Goal: Book appointment/travel/reservation

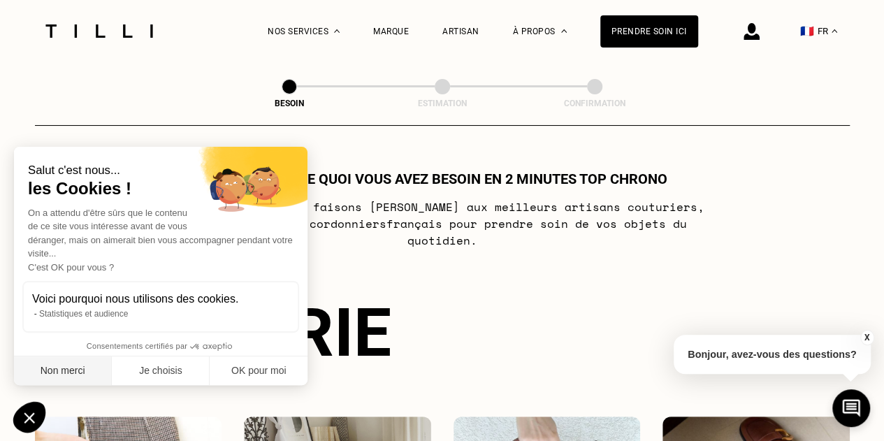
click at [72, 367] on button "Non merci" at bounding box center [63, 371] width 98 height 29
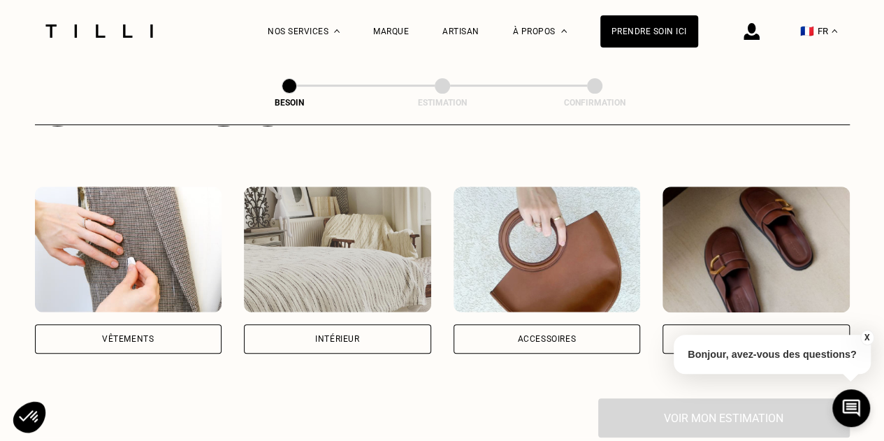
scroll to position [229, 0]
click at [330, 336] on div "Intérieur" at bounding box center [337, 340] width 44 height 8
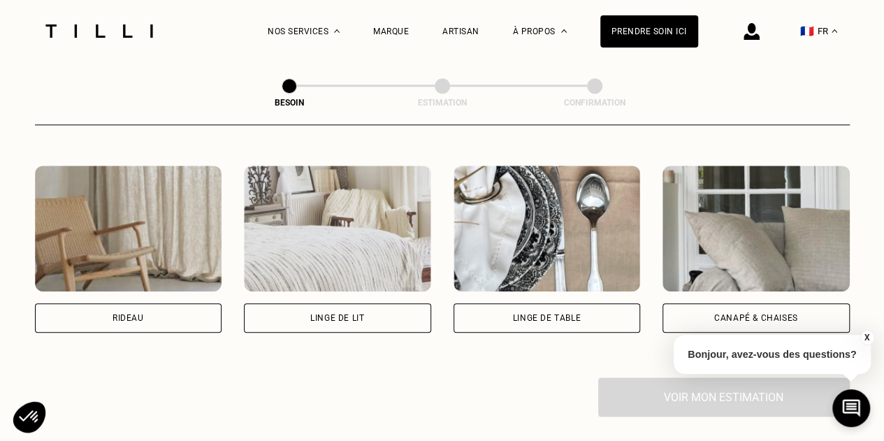
scroll to position [629, 0]
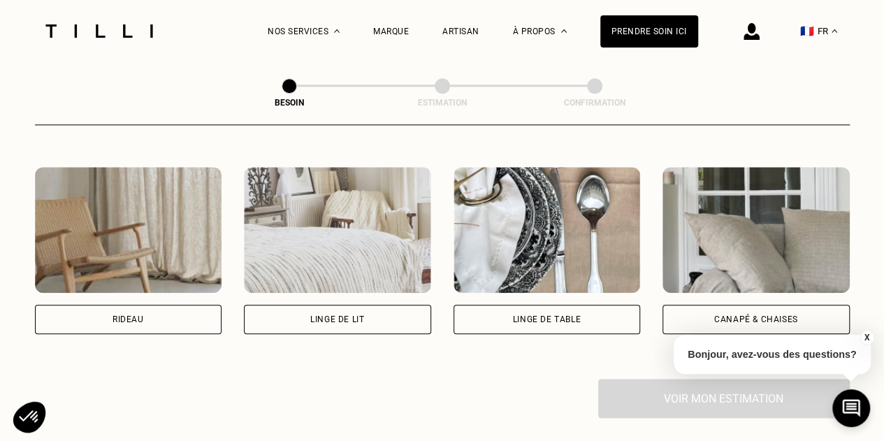
click at [178, 310] on div "Rideau" at bounding box center [128, 319] width 187 height 29
select select "FR"
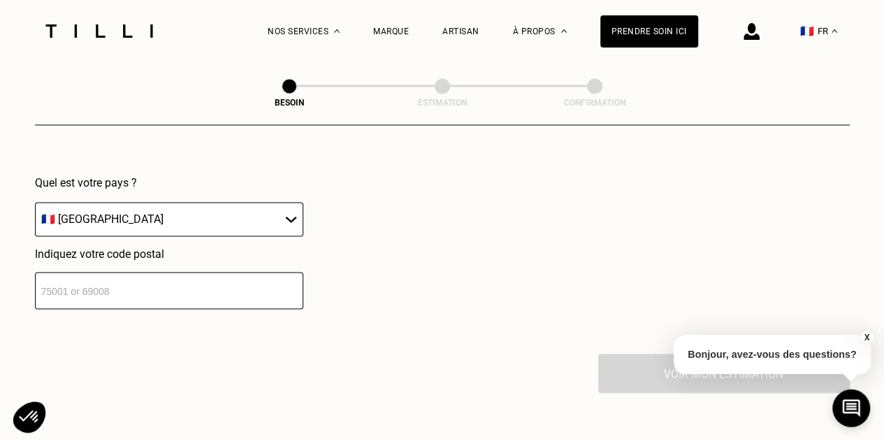
scroll to position [999, 0]
click at [157, 288] on input "number" at bounding box center [169, 291] width 268 height 37
type input "13006"
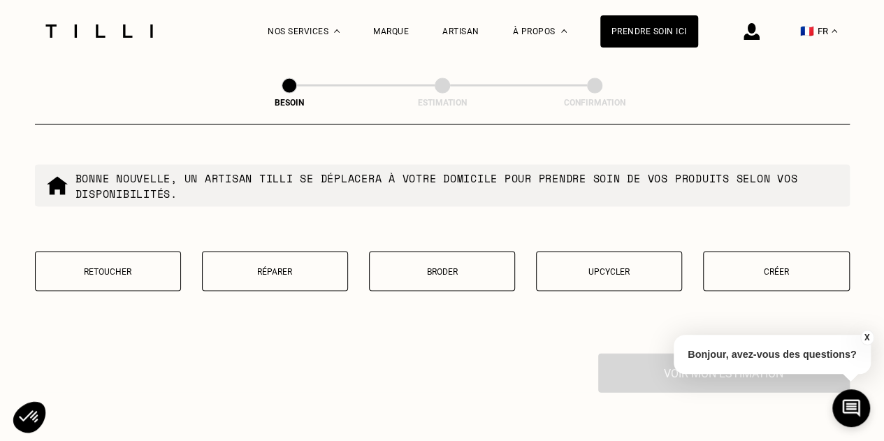
scroll to position [1355, 0]
click at [122, 268] on p "Retoucher" at bounding box center [108, 273] width 131 height 10
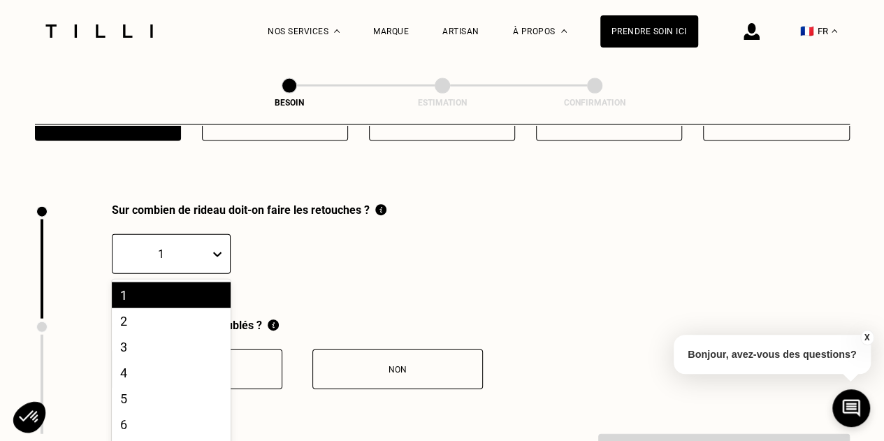
click at [194, 247] on div "20 results available. Use Up and Down to choose options, press Enter to select …" at bounding box center [171, 254] width 119 height 40
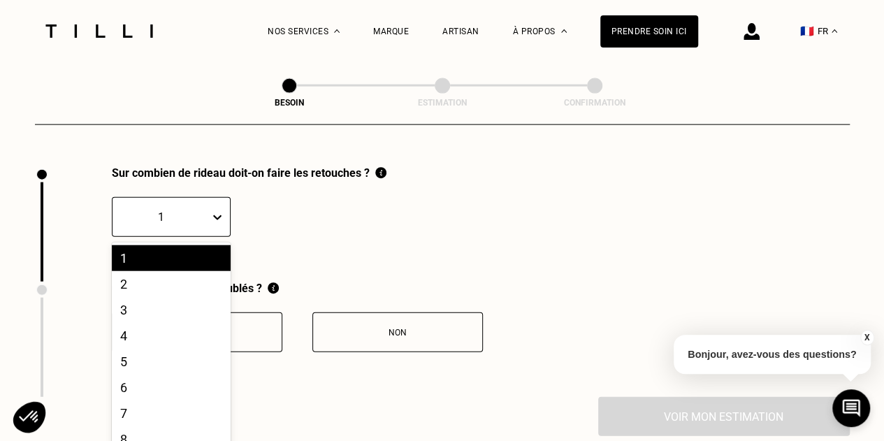
scroll to position [1551, 0]
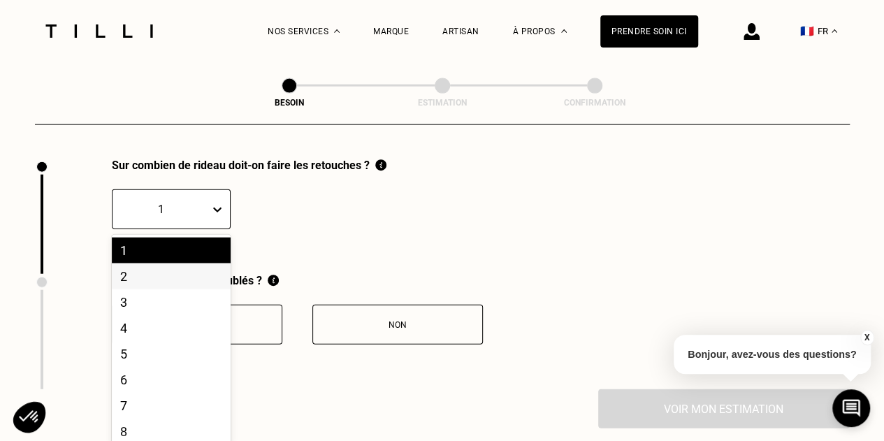
click at [172, 264] on div "2" at bounding box center [171, 277] width 119 height 26
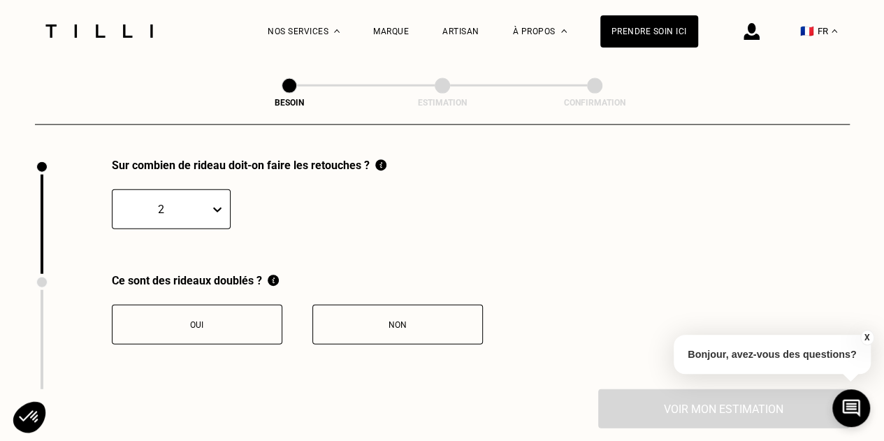
click at [315, 316] on button "Non" at bounding box center [397, 325] width 171 height 40
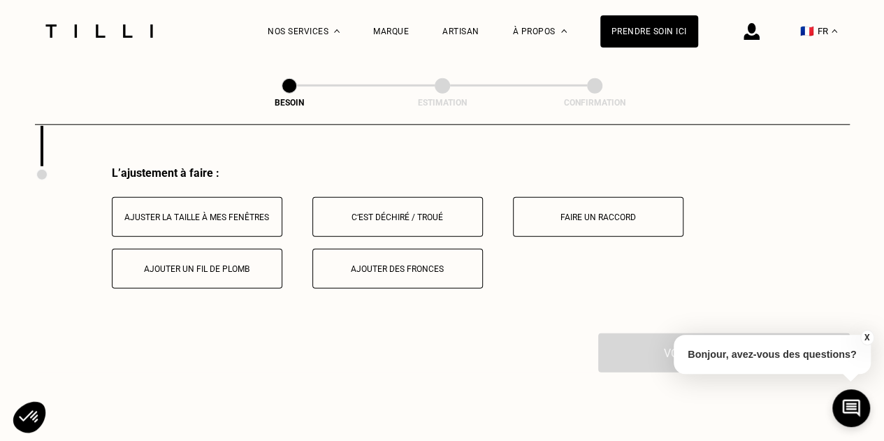
scroll to position [1776, 0]
click at [212, 211] on div "Ajuster la taille à mes fenêtres" at bounding box center [197, 216] width 155 height 10
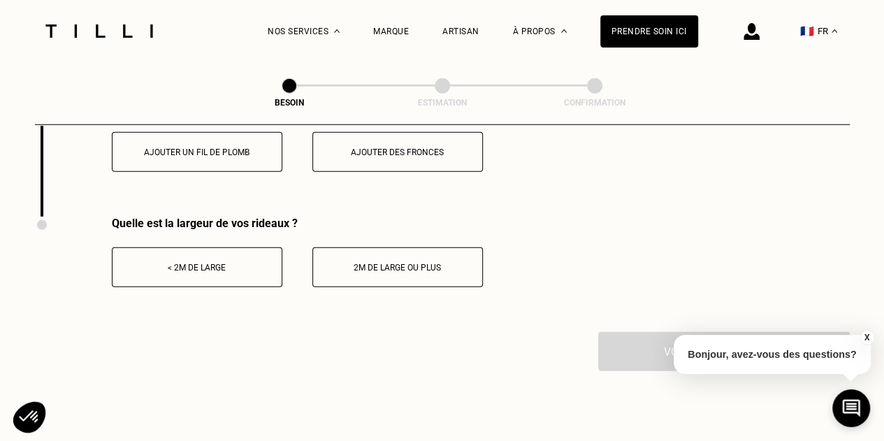
scroll to position [1890, 0]
click at [234, 264] on div "< 2m de large" at bounding box center [197, 269] width 155 height 10
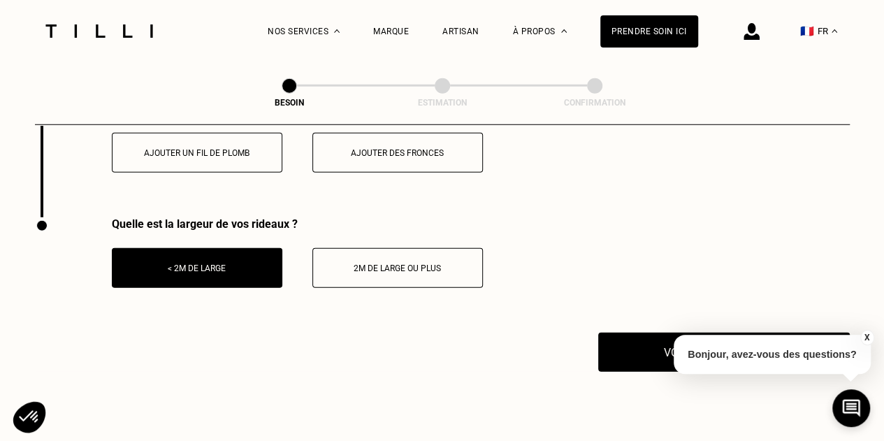
scroll to position [1974, 0]
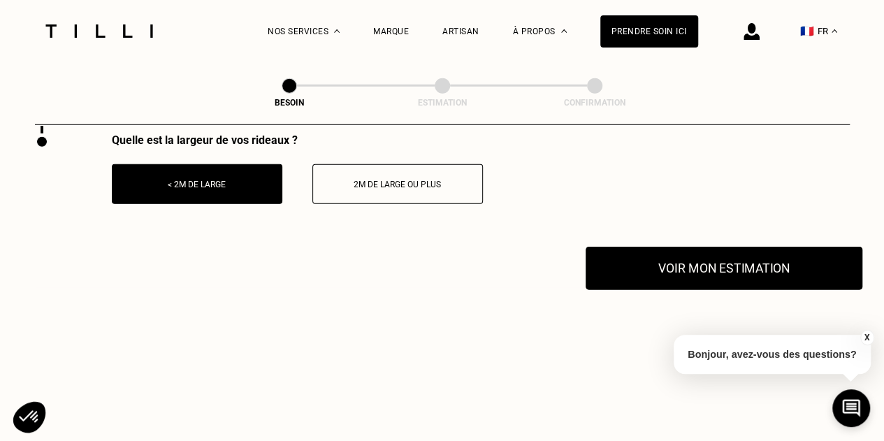
click at [687, 268] on button "Voir mon estimation" at bounding box center [724, 268] width 277 height 43
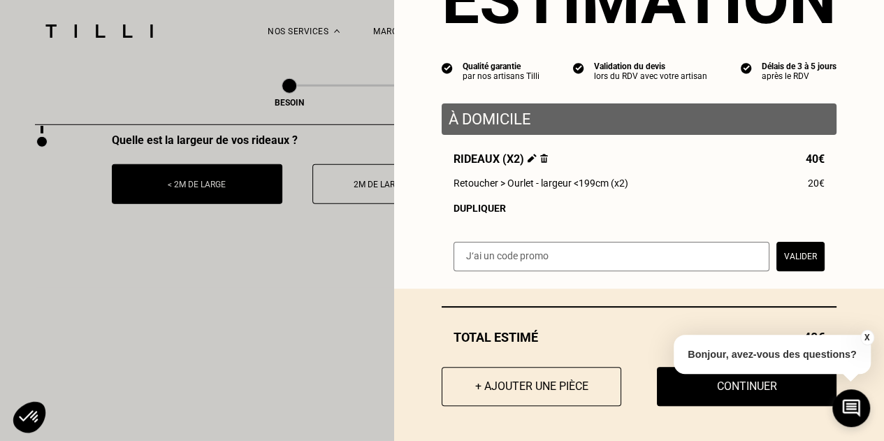
scroll to position [87, 0]
click at [868, 340] on button "X" at bounding box center [867, 337] width 14 height 15
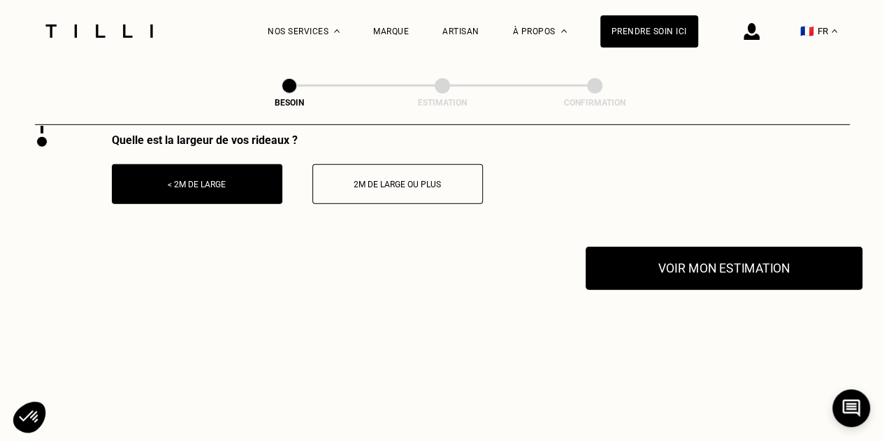
click at [719, 273] on button "Voir mon estimation" at bounding box center [724, 268] width 277 height 43
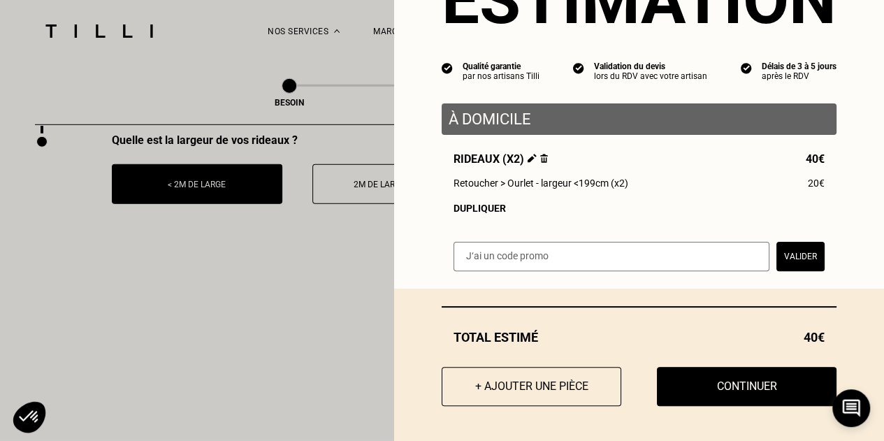
scroll to position [88, 0]
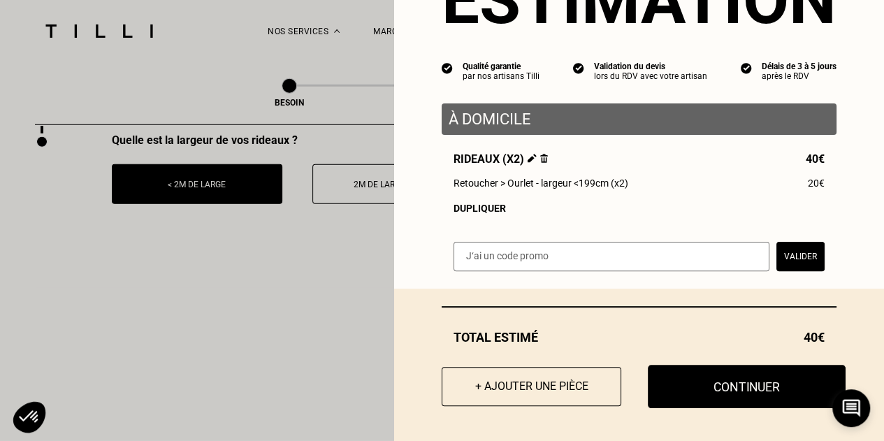
click at [684, 387] on button "Continuer" at bounding box center [747, 386] width 198 height 43
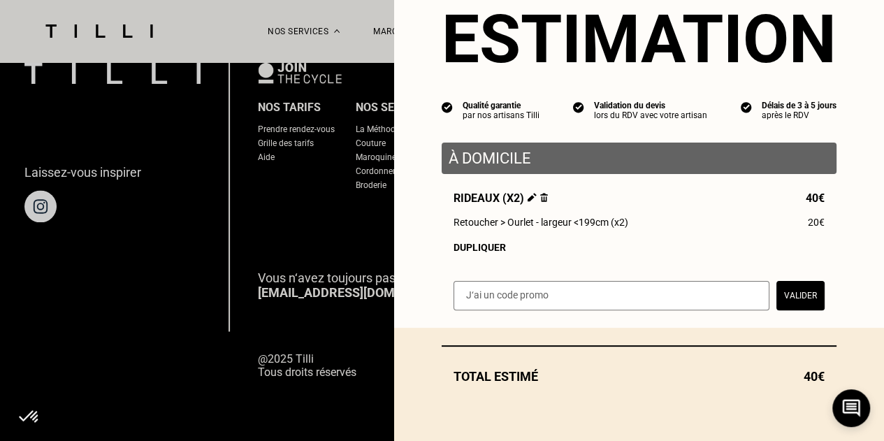
scroll to position [49, 0]
select select "FR"
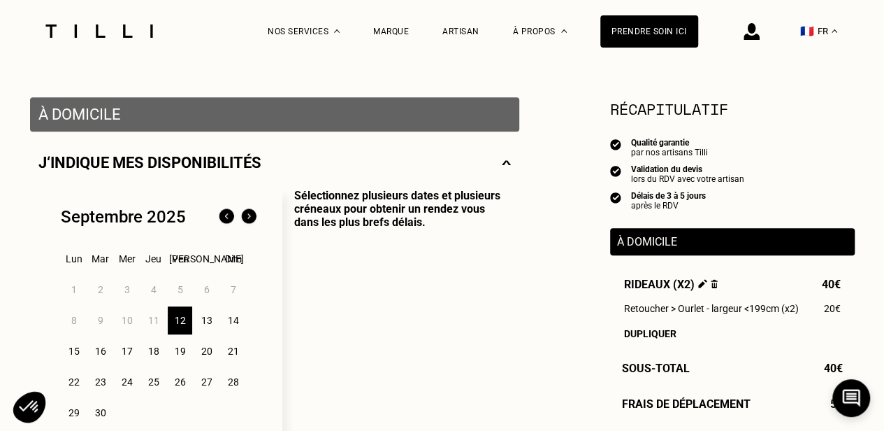
scroll to position [329, 0]
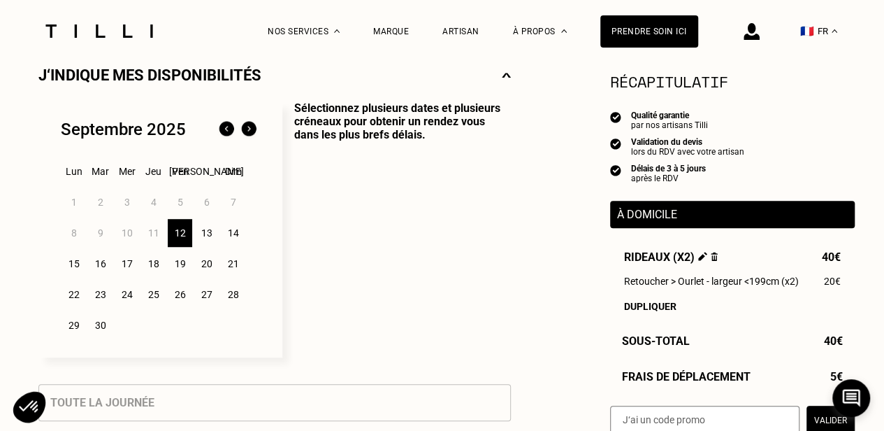
click at [155, 264] on div "18" at bounding box center [153, 264] width 24 height 28
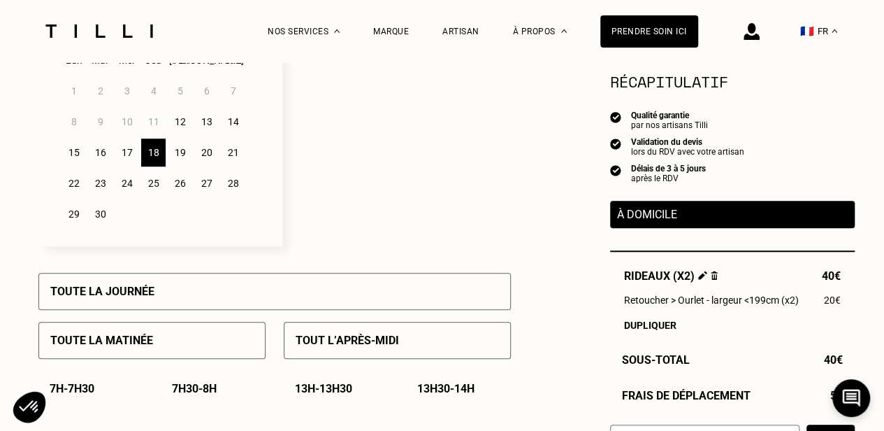
scroll to position [439, 0]
click at [306, 296] on div "Toute la journée" at bounding box center [274, 291] width 473 height 37
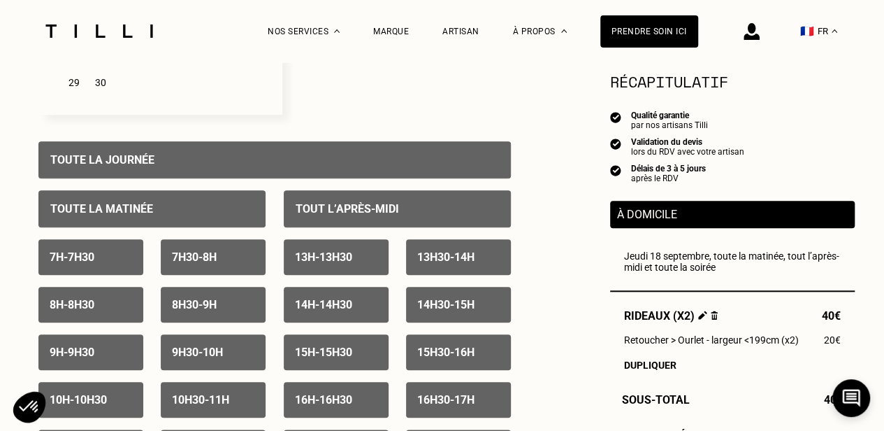
scroll to position [570, 0]
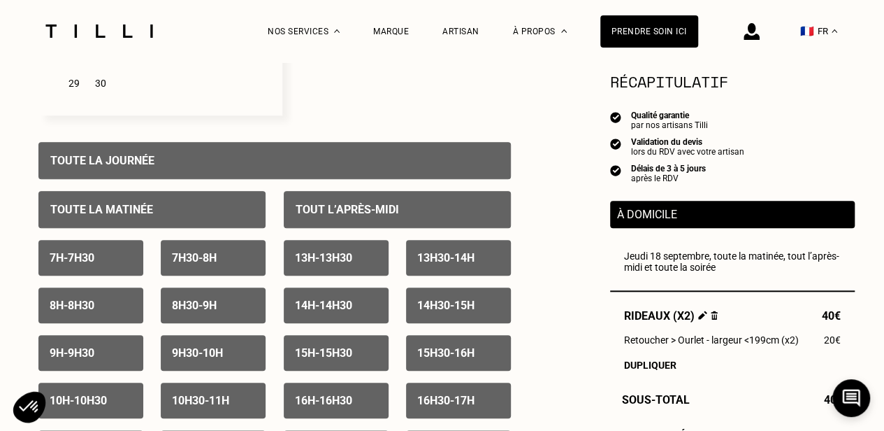
click at [116, 266] on div "7h - 7h30" at bounding box center [90, 258] width 105 height 36
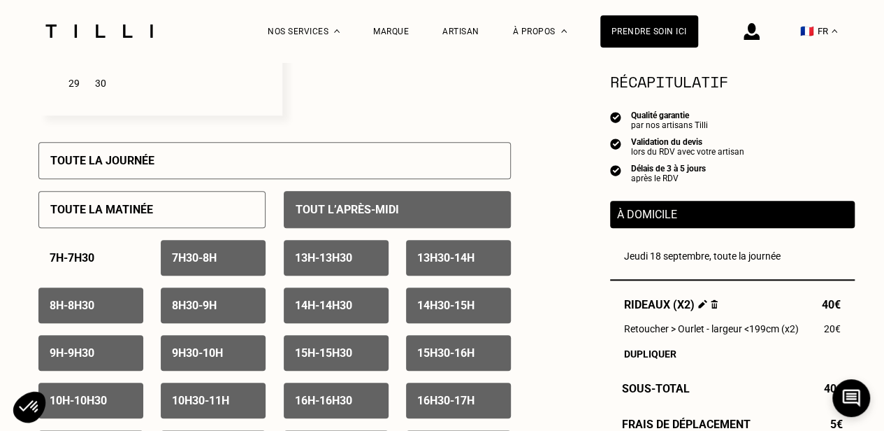
click at [231, 261] on div "7h30 - 8h" at bounding box center [213, 258] width 105 height 36
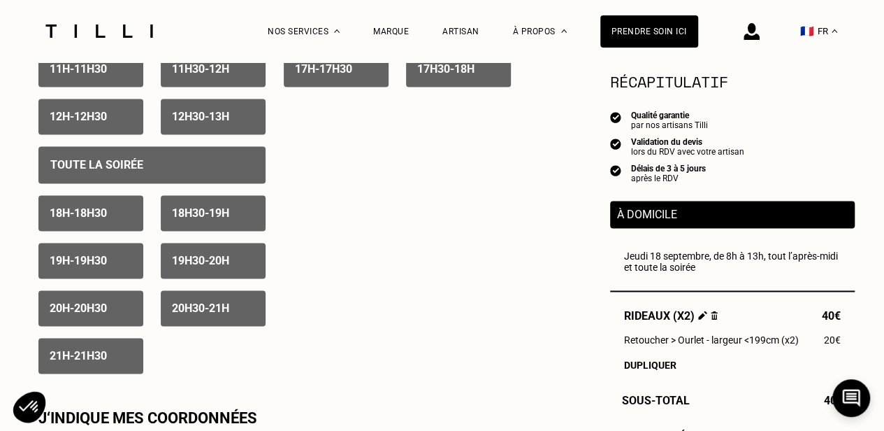
scroll to position [949, 0]
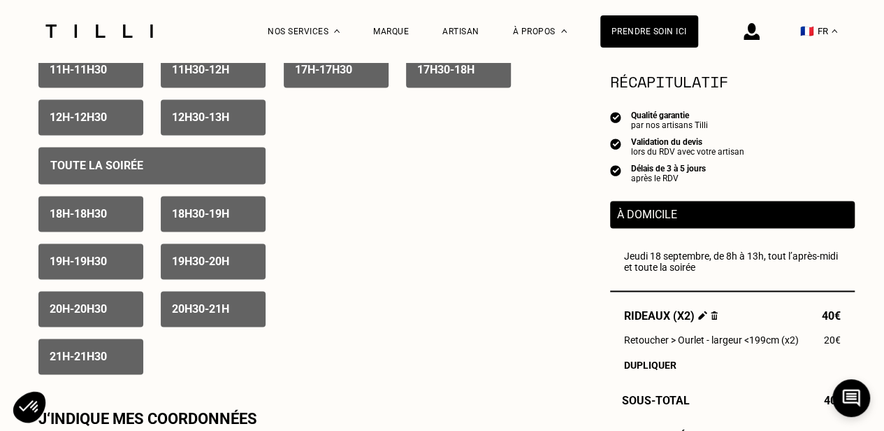
click at [110, 180] on div "Toute la soirée" at bounding box center [151, 165] width 227 height 37
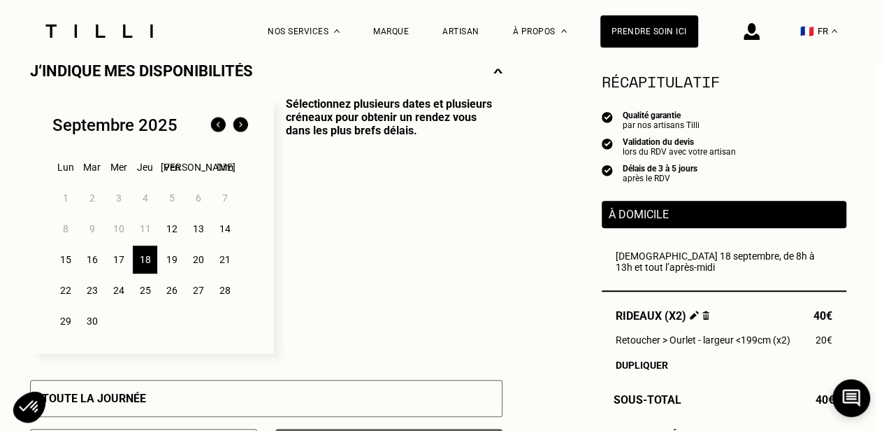
scroll to position [333, 8]
click at [249, 128] on img at bounding box center [240, 124] width 22 height 22
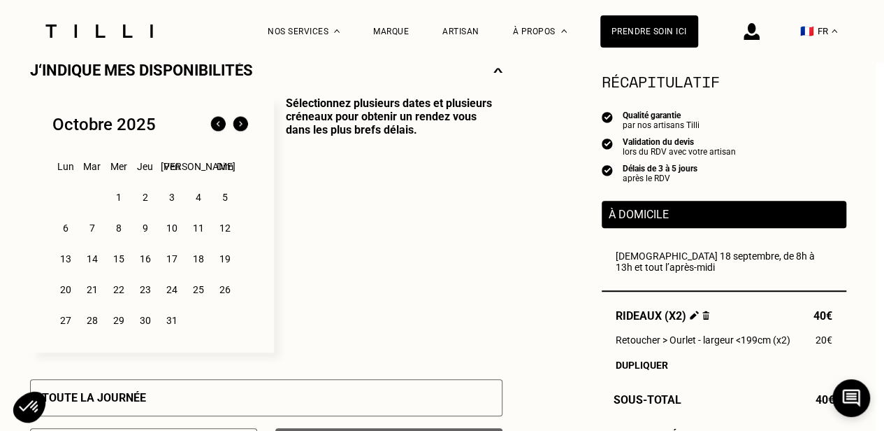
click at [115, 199] on div "1" at bounding box center [118, 197] width 24 height 28
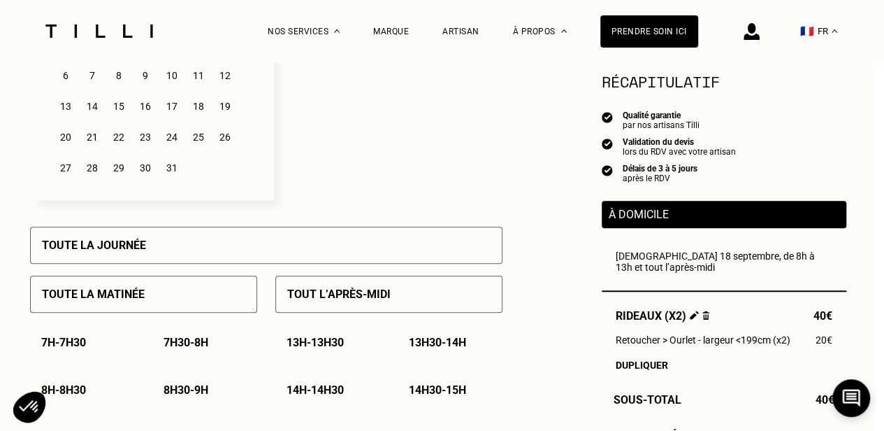
scroll to position [484, 8]
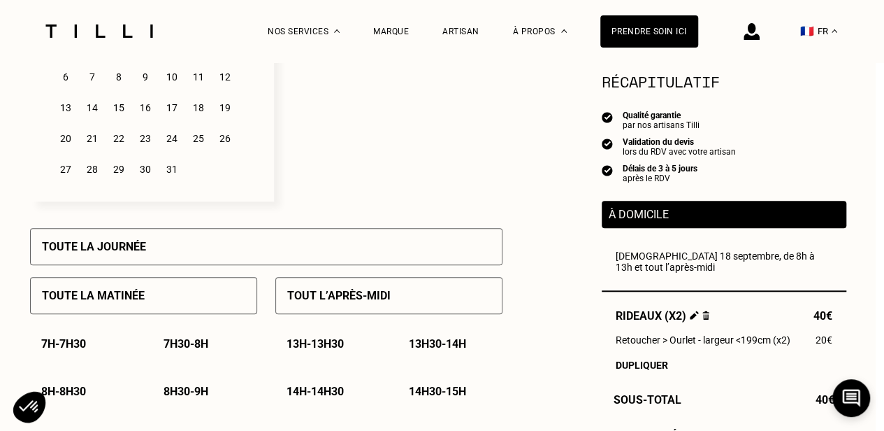
click at [275, 263] on div "Toute la journée" at bounding box center [266, 246] width 473 height 37
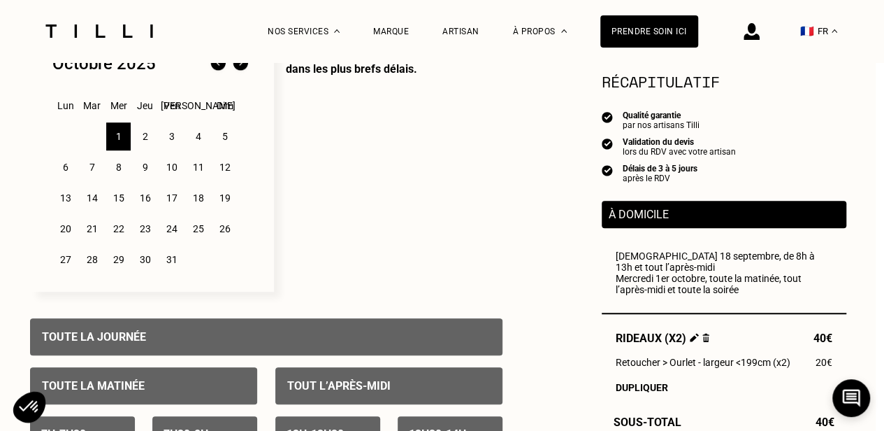
scroll to position [394, 8]
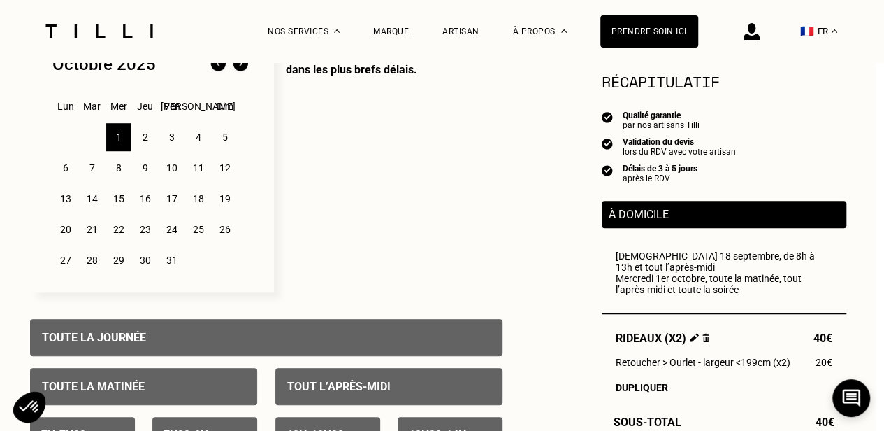
click at [118, 172] on div "8" at bounding box center [118, 168] width 24 height 28
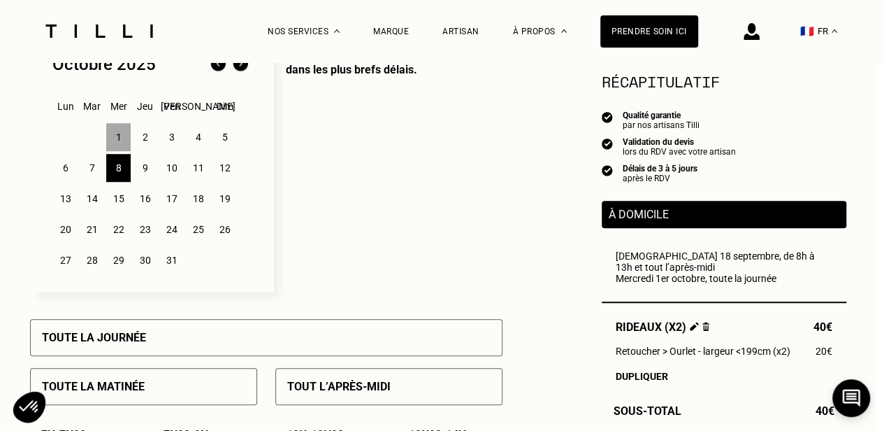
click at [175, 348] on div "Toute la journée" at bounding box center [266, 337] width 473 height 37
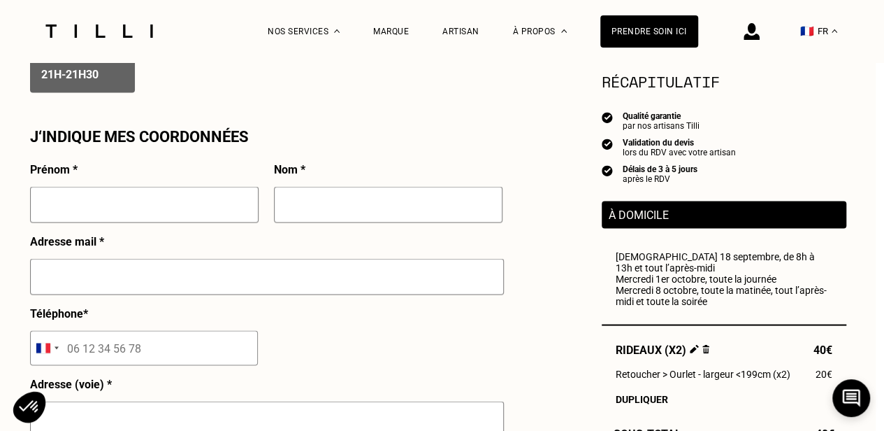
scroll to position [1231, 8]
click at [187, 201] on input "text" at bounding box center [144, 203] width 229 height 36
type input "Charlotte"
type input "Isaia"
type input "[EMAIL_ADDRESS][DOMAIN_NAME]"
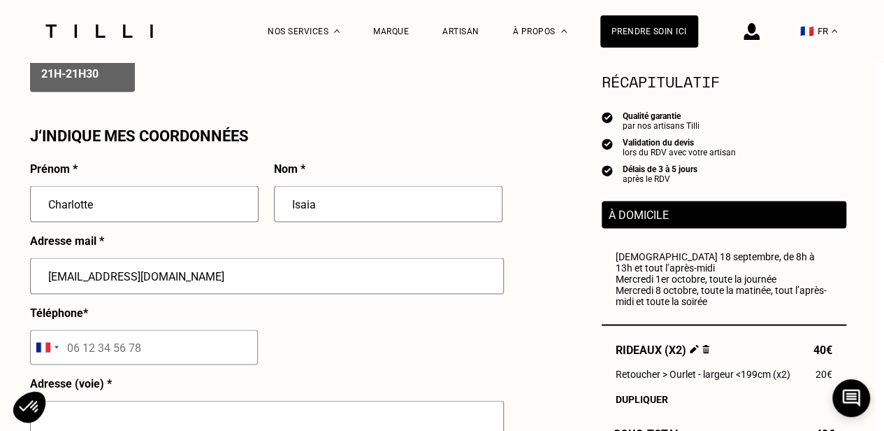
type input "06 17 95 05 60"
type input "[STREET_ADDRESS]"
type input "4eme etage"
type input "[GEOGRAPHIC_DATA] 06"
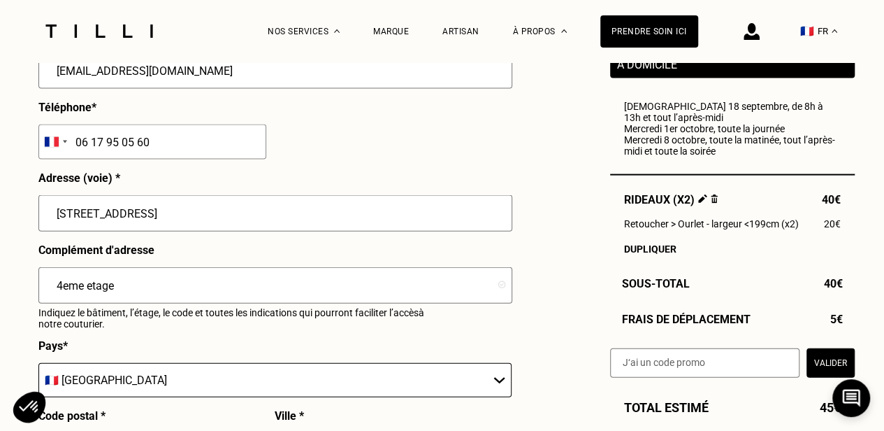
scroll to position [1504, 0]
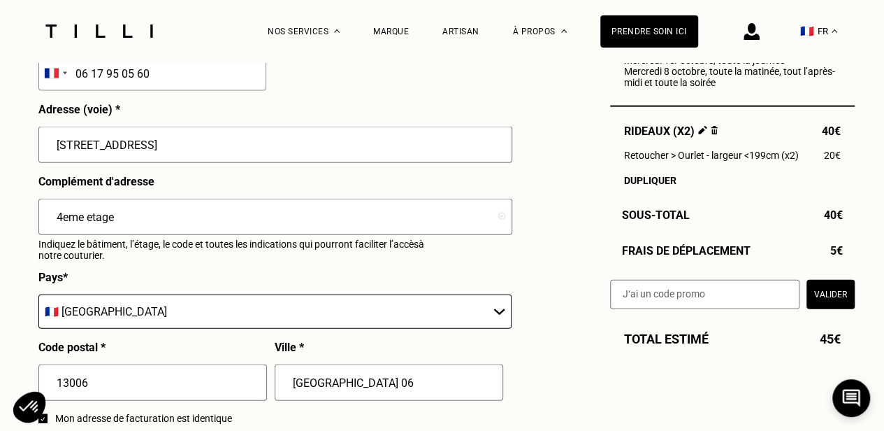
click at [163, 229] on input "4eme etage" at bounding box center [275, 217] width 474 height 36
click at [54, 317] on select "🇩🇪 [GEOGRAPHIC_DATA] 🇦🇹 [GEOGRAPHIC_DATA] 🇧🇪 [GEOGRAPHIC_DATA] 🇧🇬 Bulgarie 🇨🇾 C…" at bounding box center [274, 311] width 473 height 34
click at [38, 300] on select "🇩🇪 [GEOGRAPHIC_DATA] 🇦🇹 [GEOGRAPHIC_DATA] 🇧🇪 [GEOGRAPHIC_DATA] 🇧🇬 Bulgarie 🇨🇾 C…" at bounding box center [274, 311] width 473 height 34
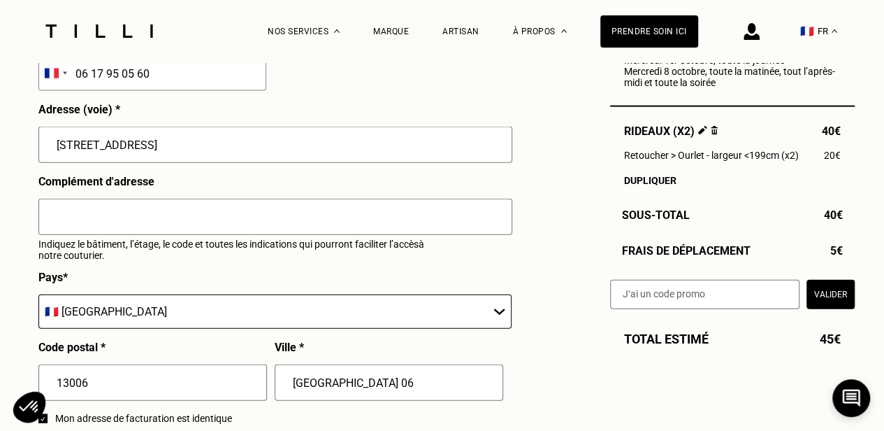
click at [127, 134] on input "[STREET_ADDRESS]" at bounding box center [275, 145] width 474 height 36
click at [42, 303] on select "🇩🇪 [GEOGRAPHIC_DATA] 🇦🇹 [GEOGRAPHIC_DATA] 🇧🇪 [GEOGRAPHIC_DATA] 🇧🇬 Bulgarie 🇨🇾 C…" at bounding box center [274, 311] width 473 height 34
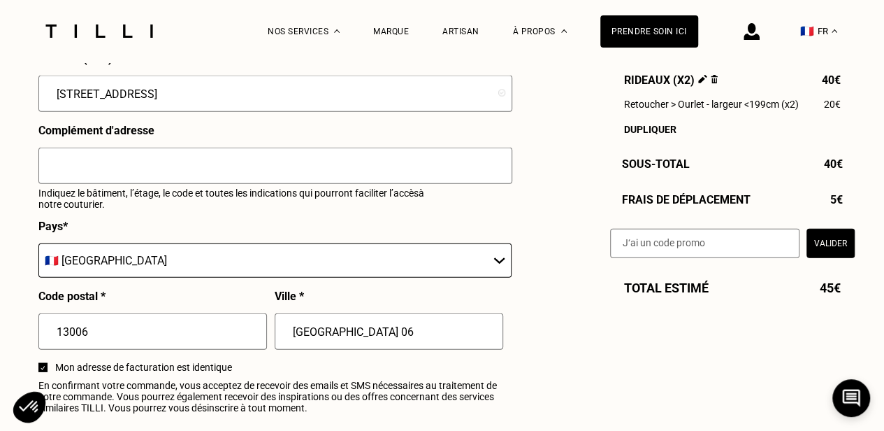
scroll to position [1555, 0]
click at [87, 177] on input "text" at bounding box center [275, 166] width 474 height 36
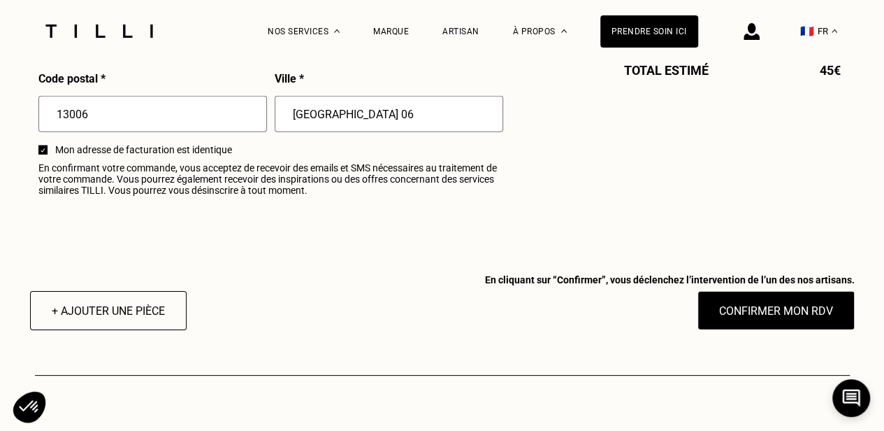
scroll to position [1772, 0]
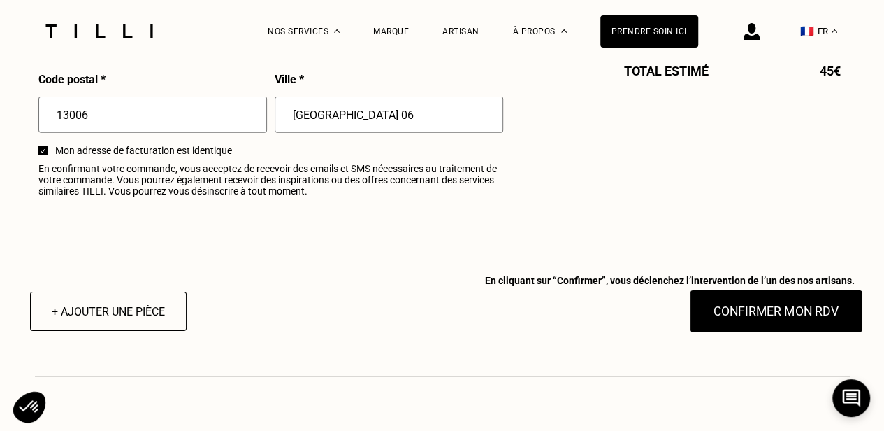
type input "Interphone ISAIA/DEFAIS"
click at [789, 319] on button "Confirmer mon RDV" at bounding box center [775, 310] width 173 height 43
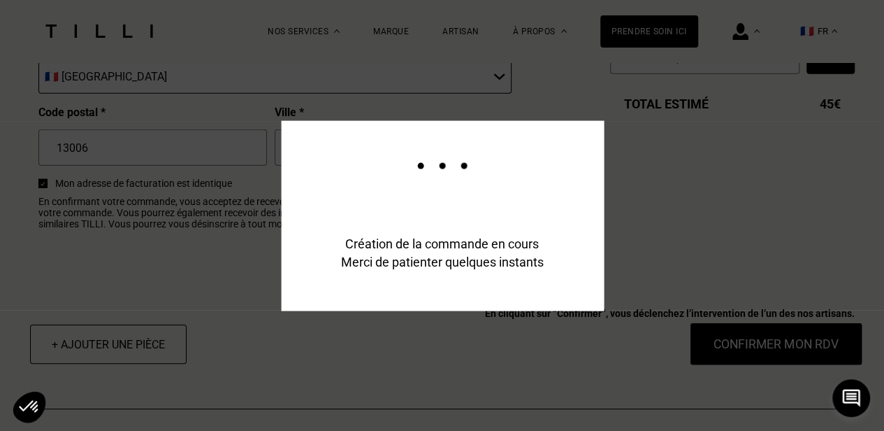
scroll to position [1806, 0]
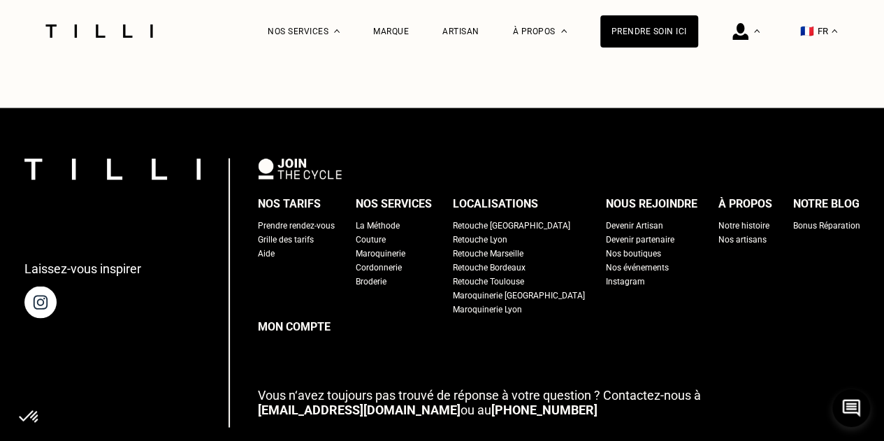
scroll to position [1194, 0]
